Goal: Task Accomplishment & Management: Manage account settings

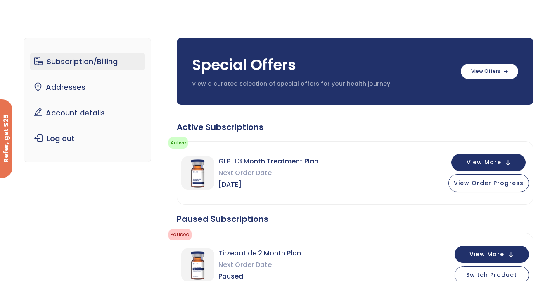
scroll to position [30, 0]
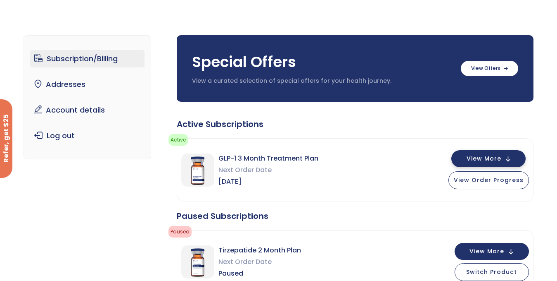
click at [505, 158] on button "View More" at bounding box center [489, 158] width 74 height 17
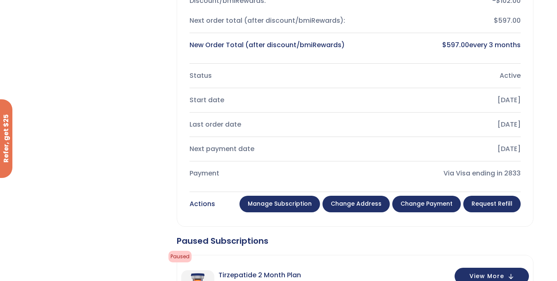
scroll to position [342, 0]
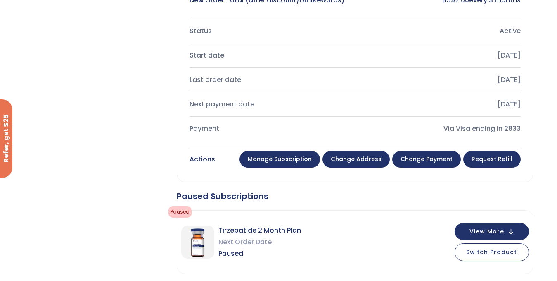
click at [295, 160] on link "Manage Subscription" at bounding box center [280, 159] width 81 height 17
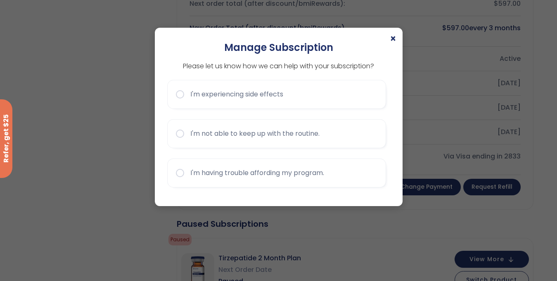
scroll to position [307, 0]
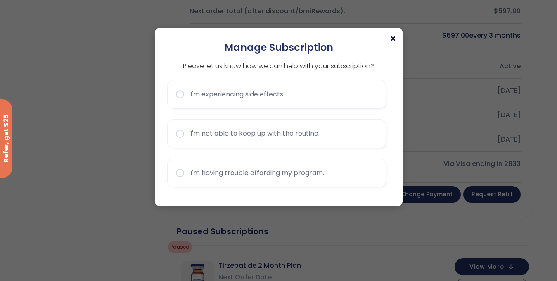
click at [392, 36] on span "×" at bounding box center [393, 39] width 7 height 10
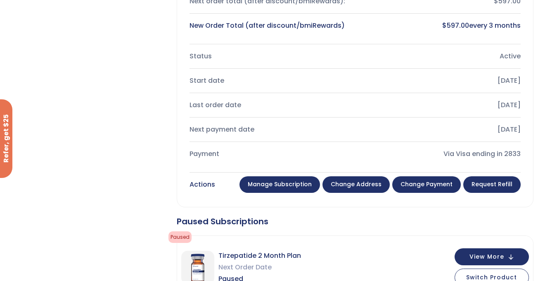
scroll to position [317, 0]
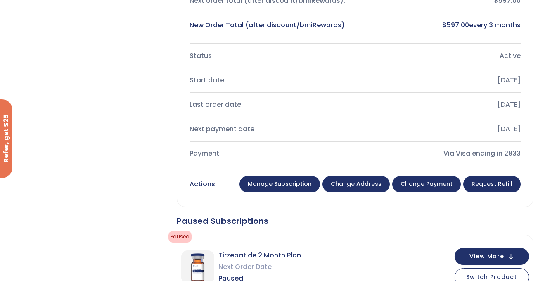
click at [296, 189] on link "Manage Subscription" at bounding box center [280, 184] width 81 height 17
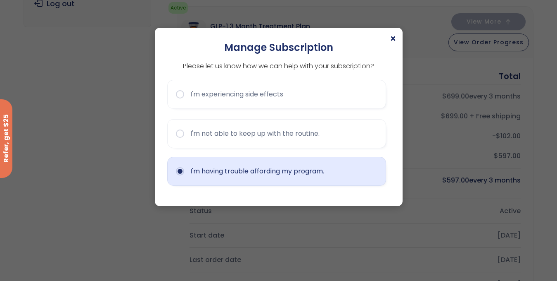
scroll to position [158, 0]
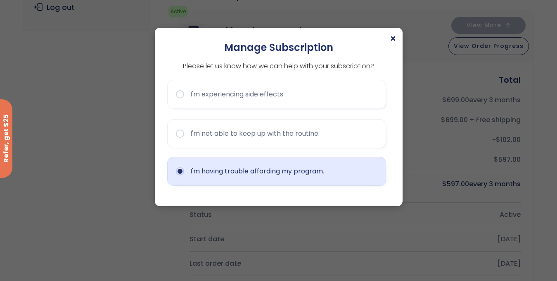
click at [185, 175] on button "I'm having trouble affording my program." at bounding box center [276, 171] width 219 height 29
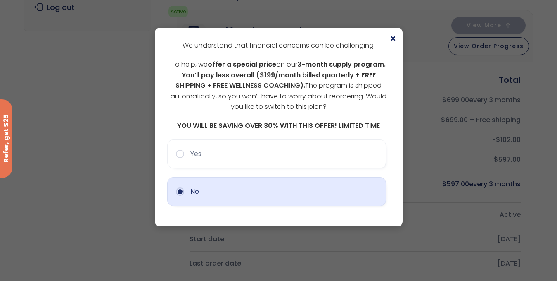
click at [277, 192] on button "No" at bounding box center [276, 191] width 219 height 29
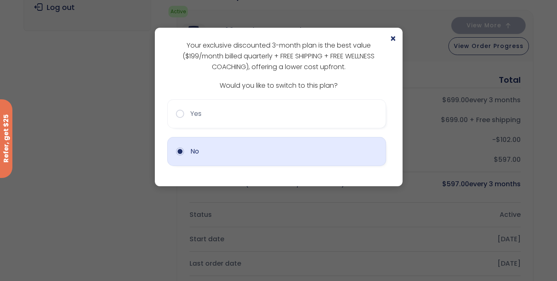
click at [310, 148] on button "No" at bounding box center [276, 151] width 219 height 29
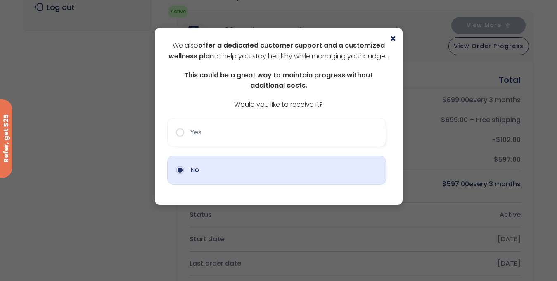
click at [305, 184] on button "No" at bounding box center [276, 169] width 219 height 29
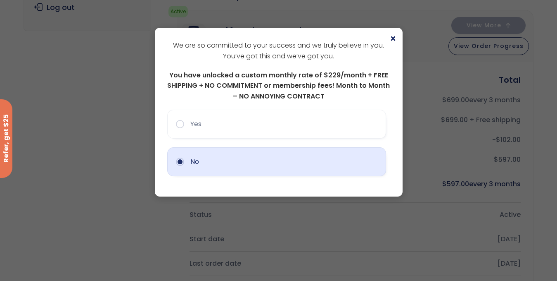
click at [315, 163] on button "No" at bounding box center [276, 161] width 219 height 29
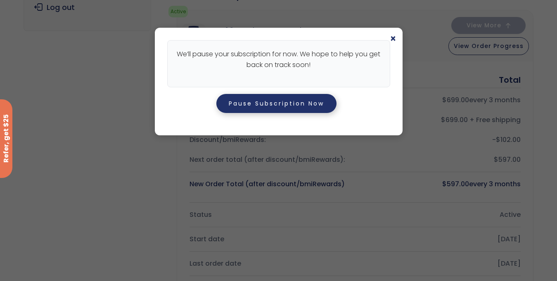
click at [298, 107] on button "Pause Subscription Now" at bounding box center [277, 103] width 120 height 19
